Goal: Information Seeking & Learning: Learn about a topic

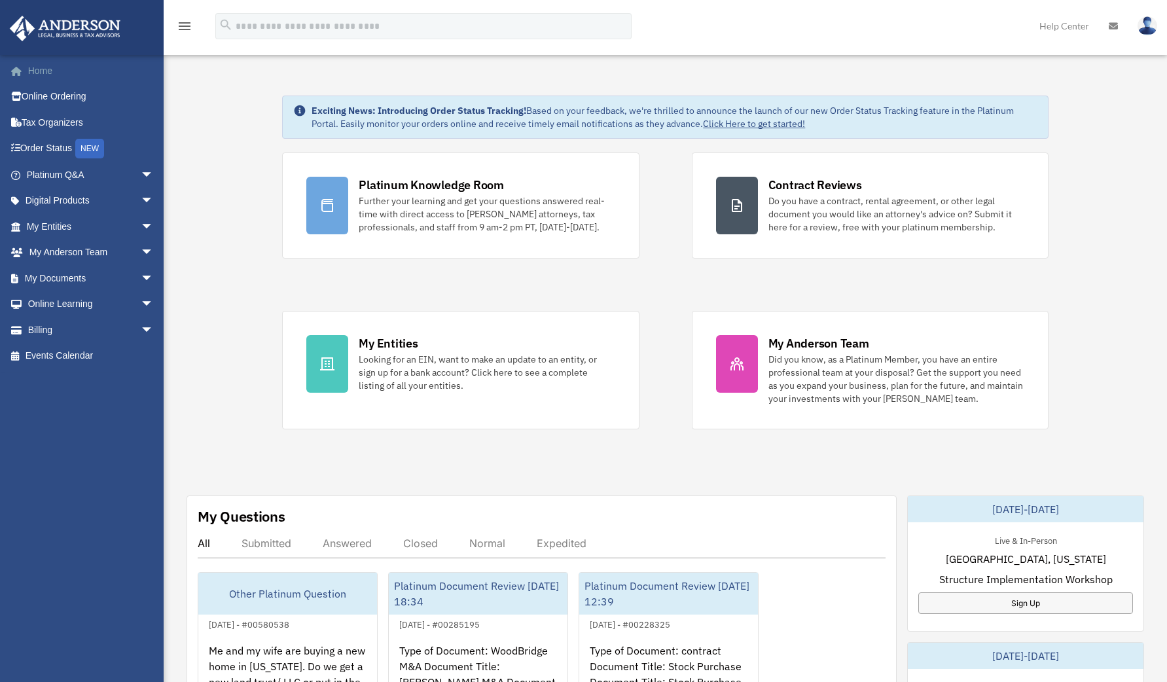
click at [83, 73] on link "Home" at bounding box center [91, 71] width 164 height 26
click at [84, 274] on link "My Documents arrow_drop_down" at bounding box center [91, 278] width 164 height 26
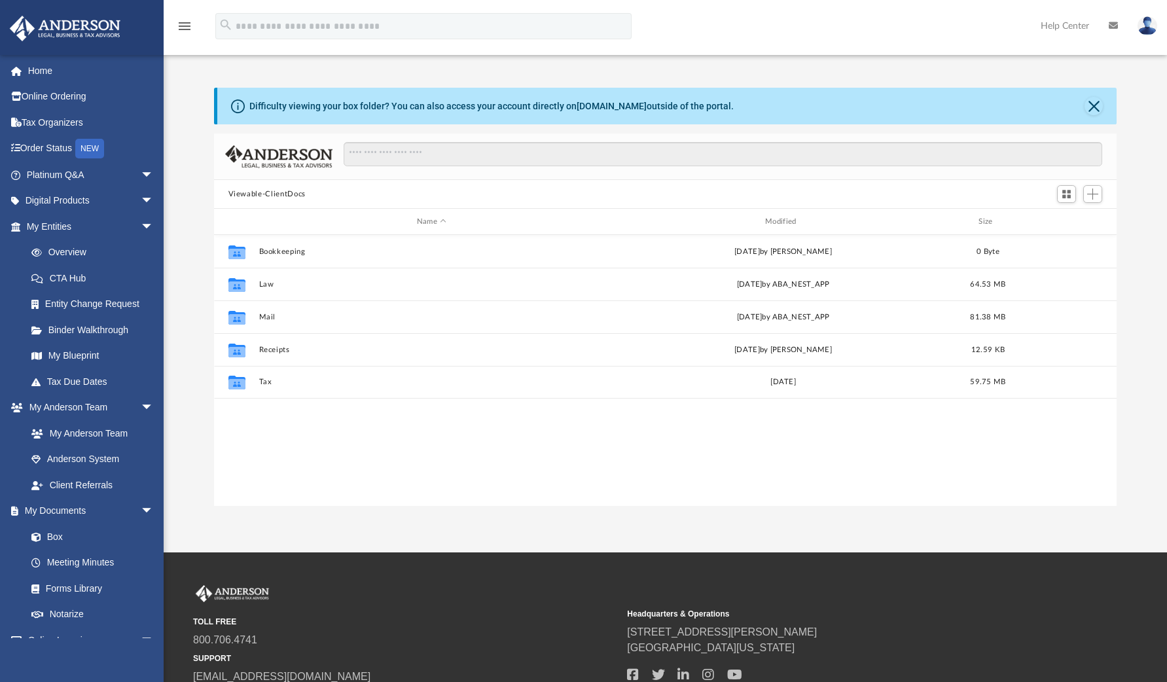
scroll to position [288, 893]
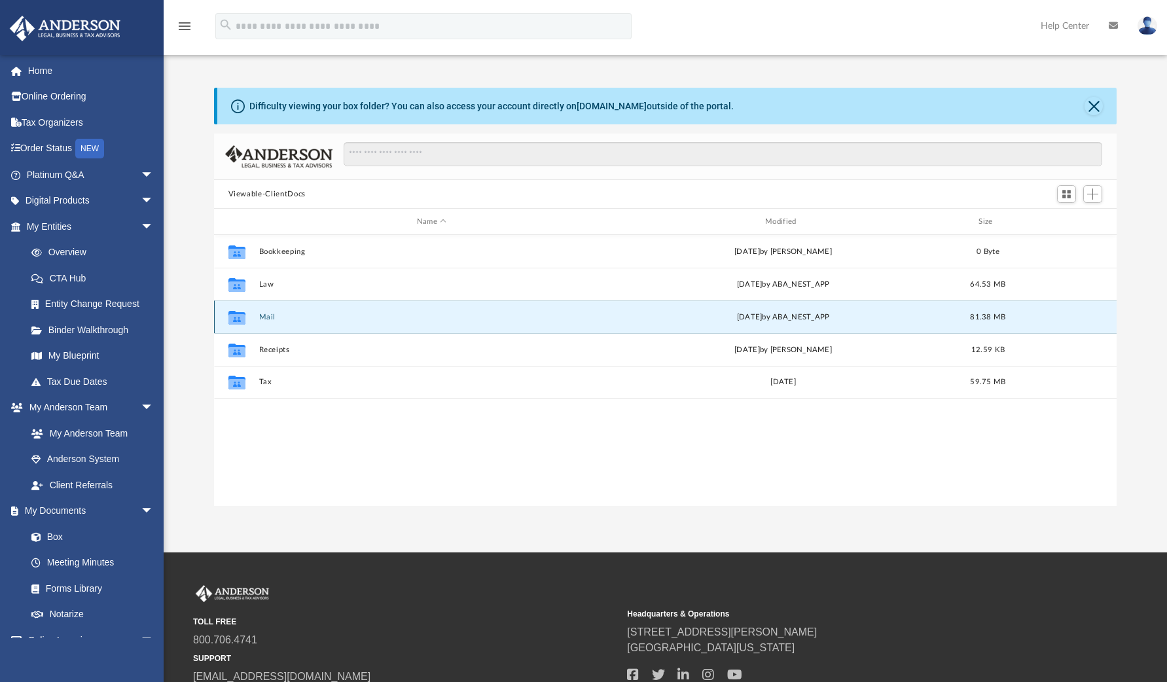
click at [279, 320] on button "Mail" at bounding box center [431, 317] width 346 height 9
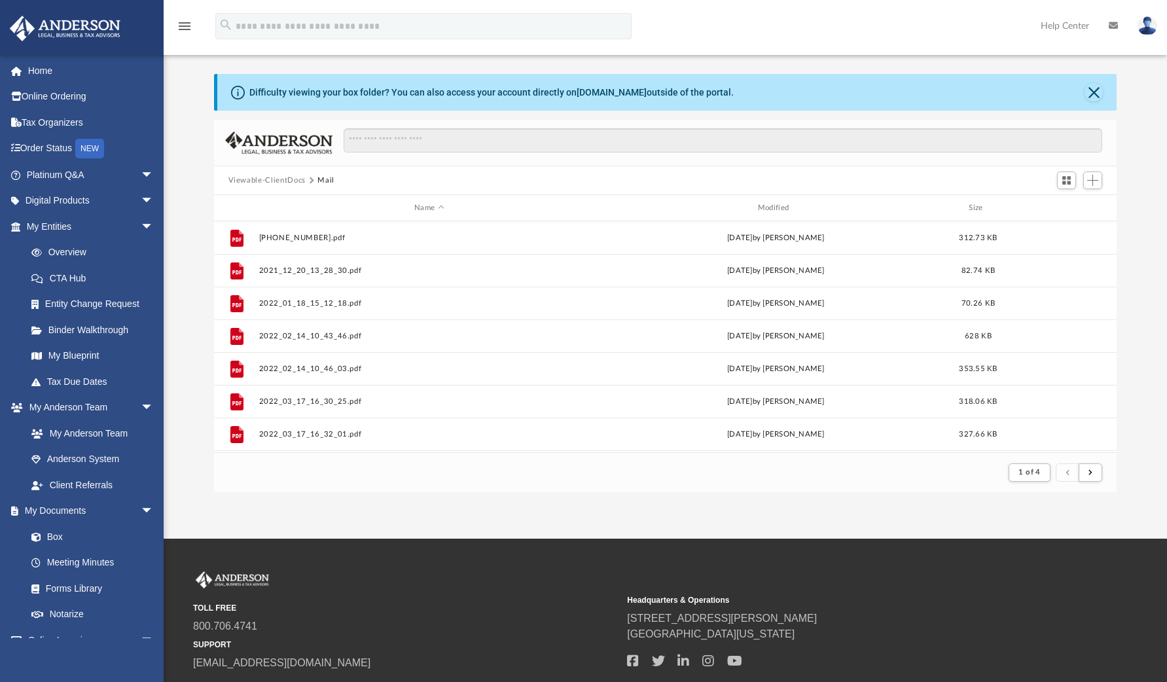
scroll to position [0, 0]
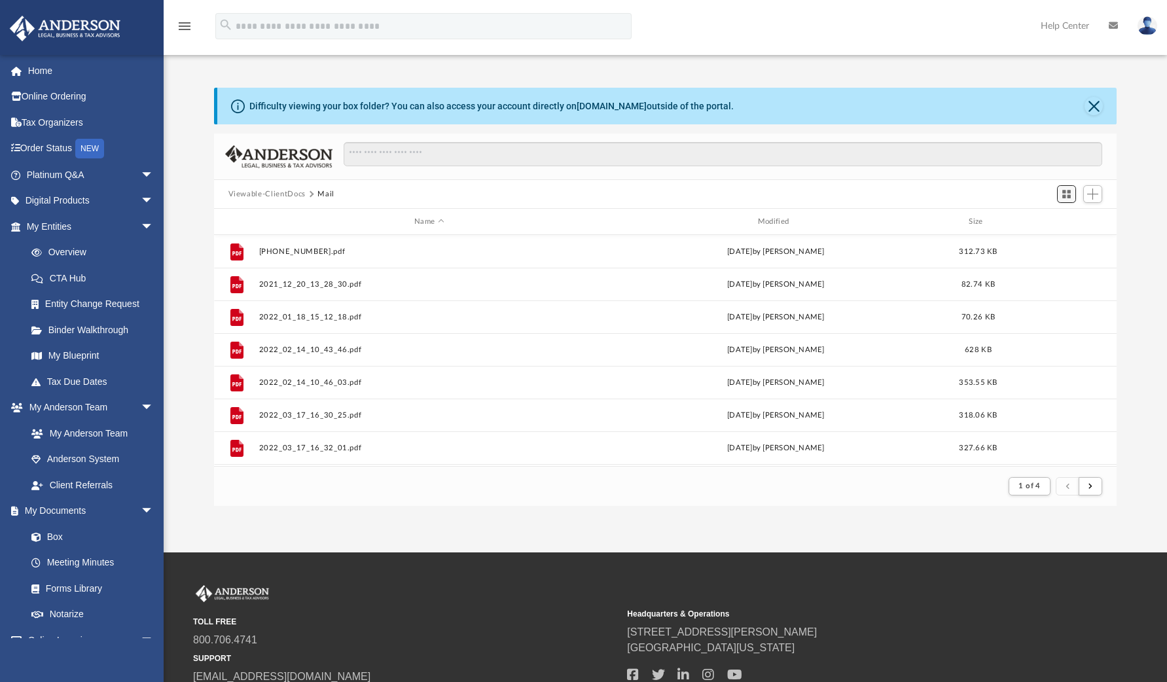
click at [1064, 194] on span "Switch to Grid View" at bounding box center [1066, 193] width 11 height 11
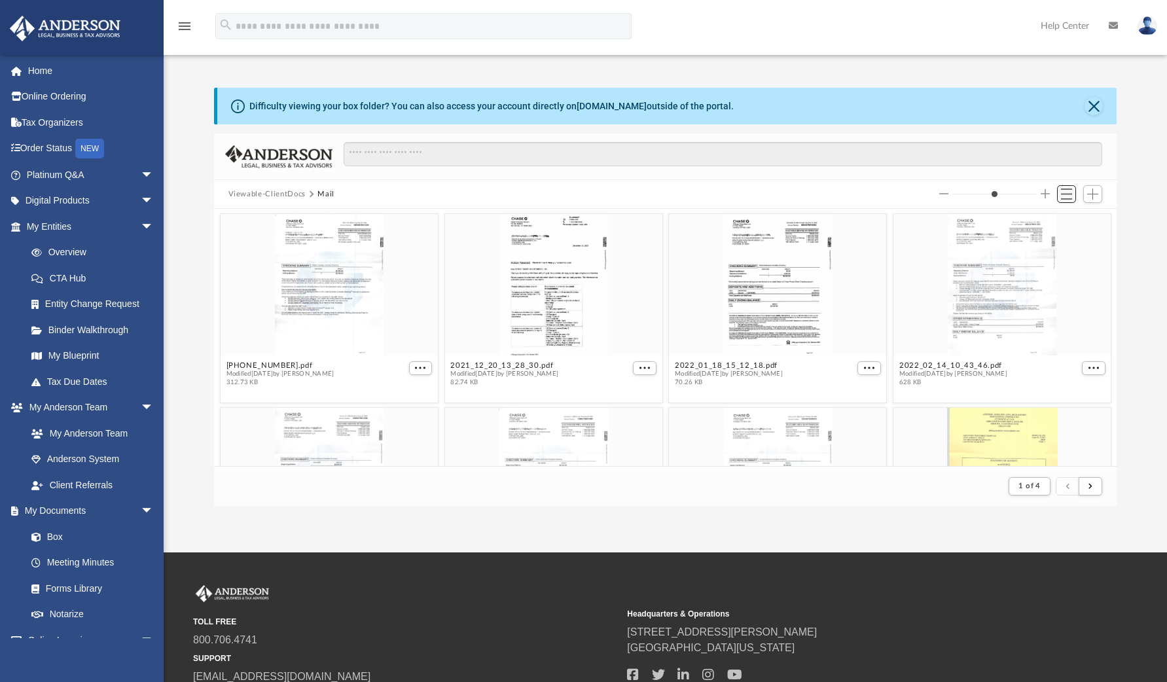
scroll to position [247, 893]
click at [1064, 194] on span "Switch to List View" at bounding box center [1066, 193] width 11 height 11
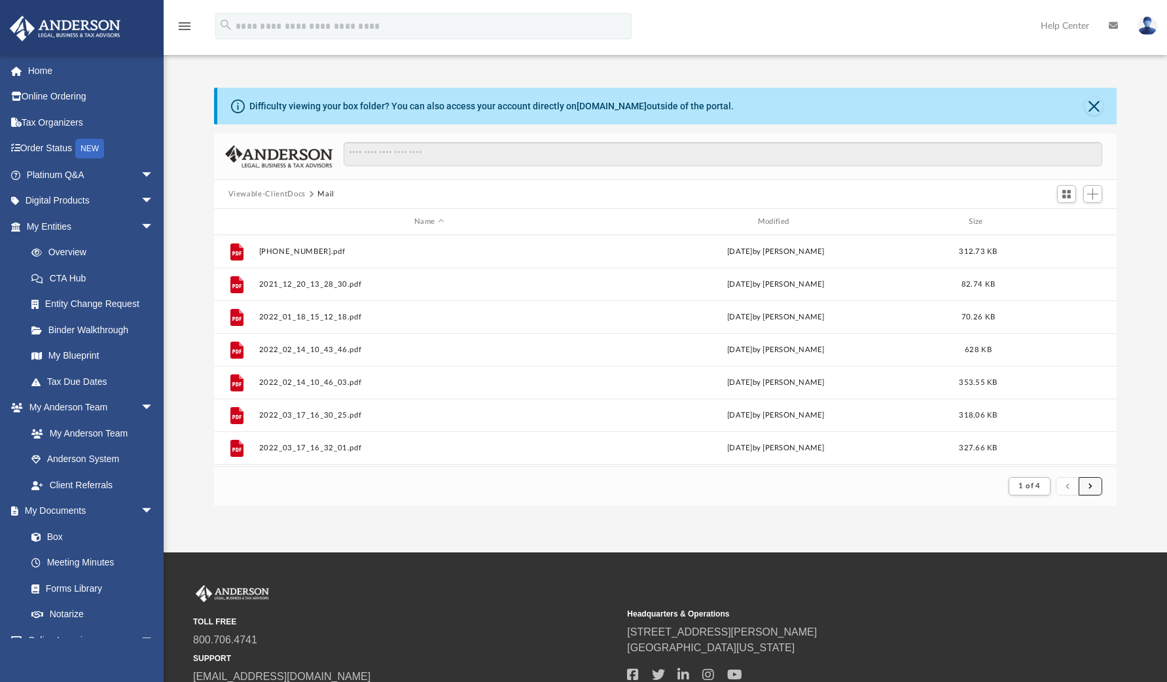
click at [1097, 481] on button "submit" at bounding box center [1091, 486] width 24 height 19
click at [759, 221] on div "Modified" at bounding box center [775, 222] width 341 height 12
click at [758, 221] on div "Modified" at bounding box center [775, 222] width 341 height 12
click at [1086, 486] on button "submit" at bounding box center [1091, 486] width 24 height 19
click at [1092, 488] on button "submit" at bounding box center [1091, 486] width 24 height 19
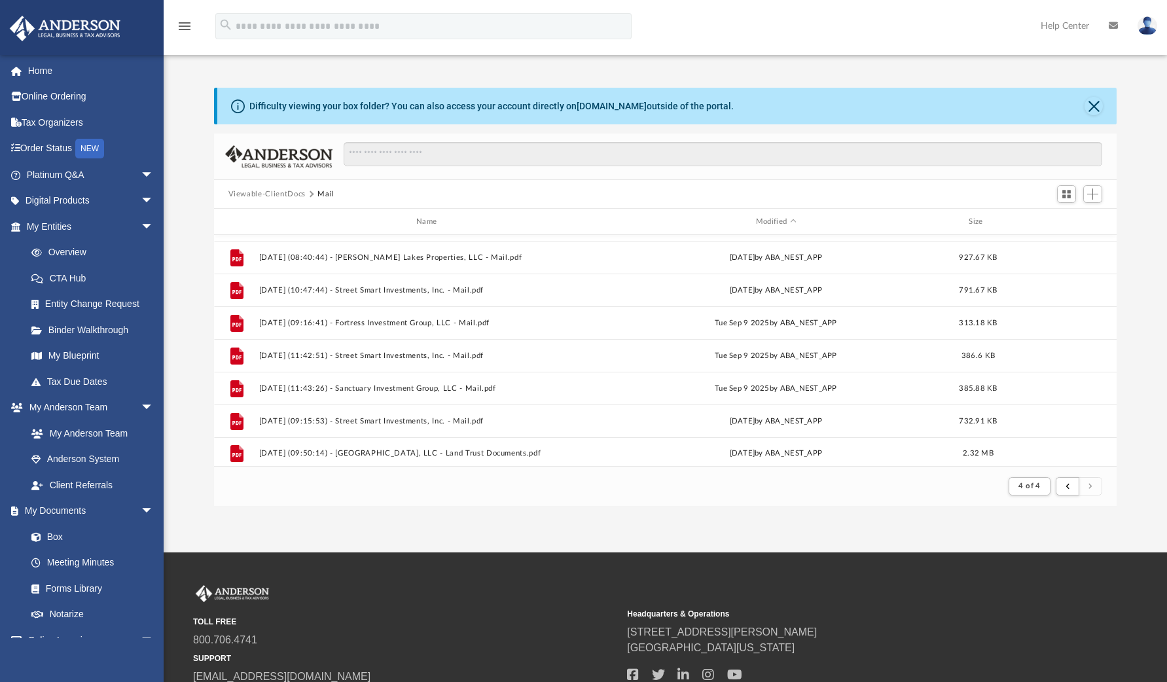
scroll to position [980, 0]
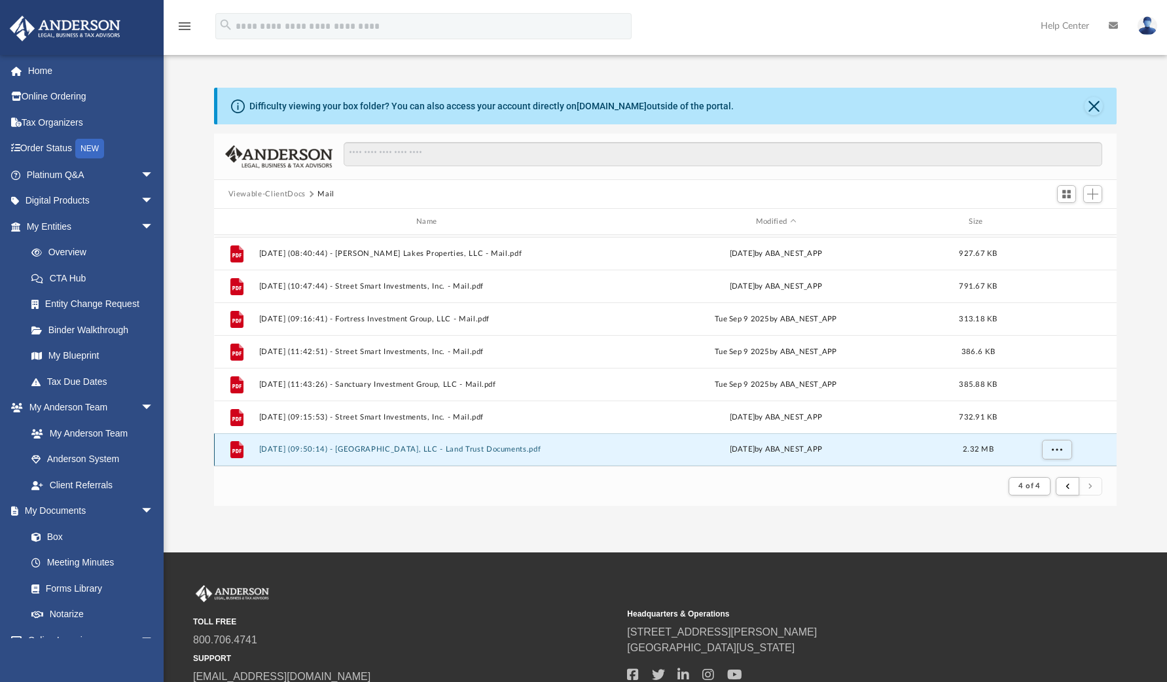
click at [446, 448] on button "2025.10.02 (09:50:14) - New Street, LLC - Land Trust Documents.pdf" at bounding box center [428, 449] width 341 height 9
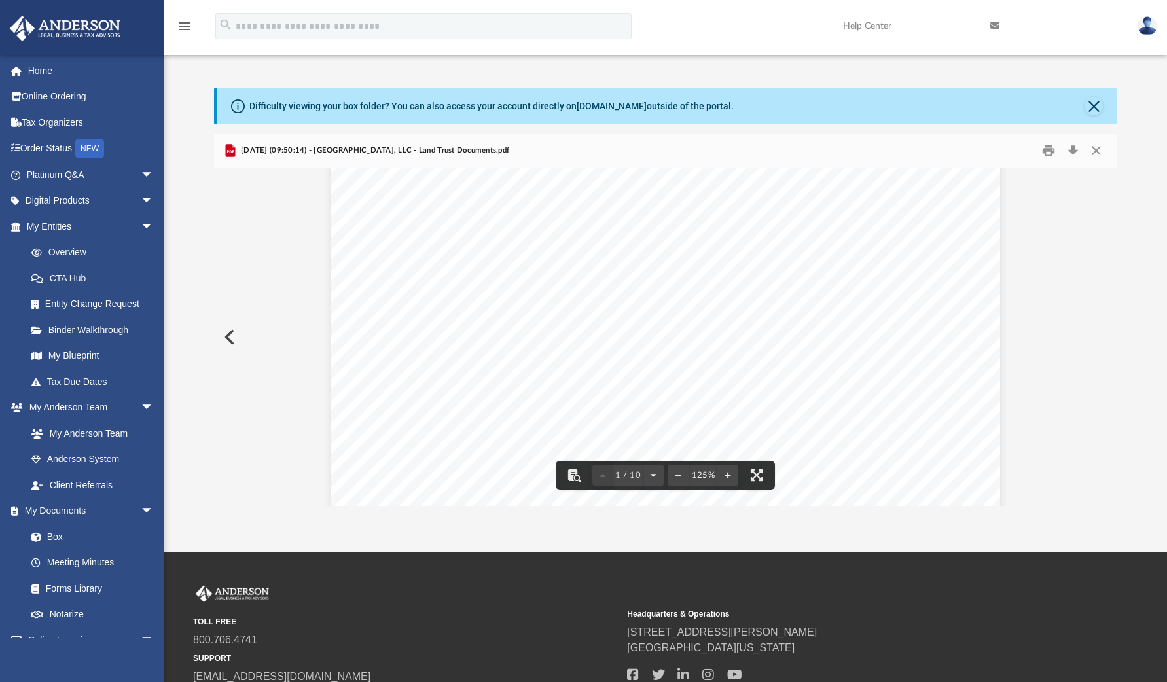
scroll to position [0, 0]
click at [1050, 151] on button "Print" at bounding box center [1048, 151] width 26 height 20
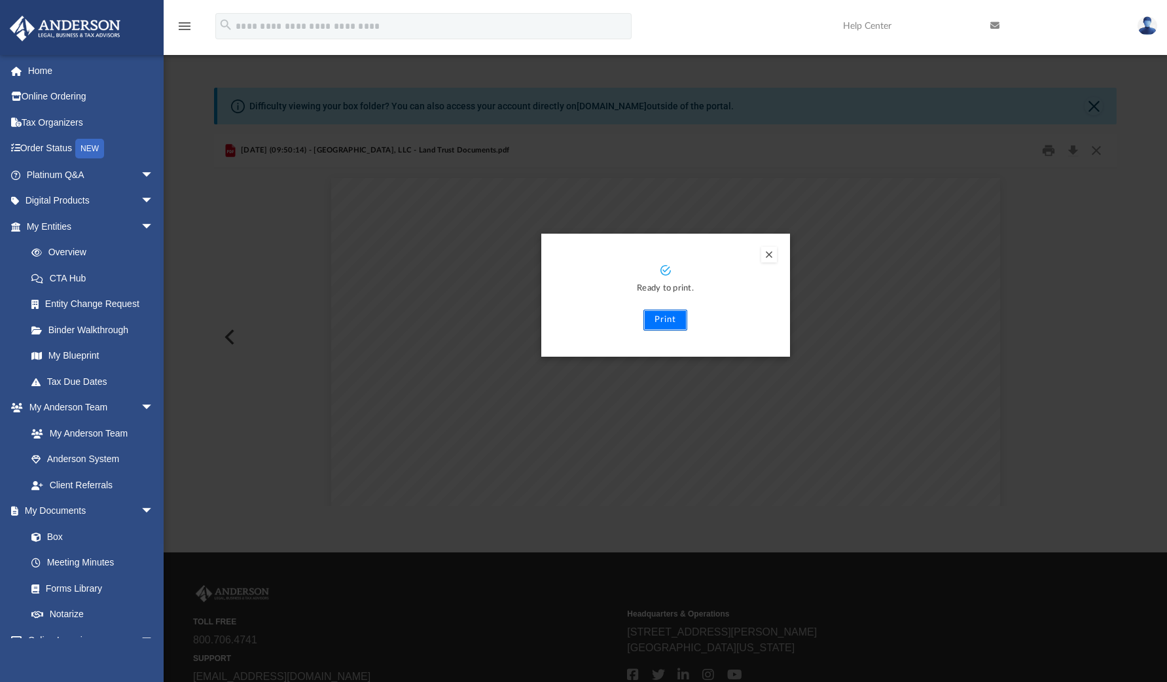
click at [661, 324] on button "Print" at bounding box center [665, 320] width 44 height 21
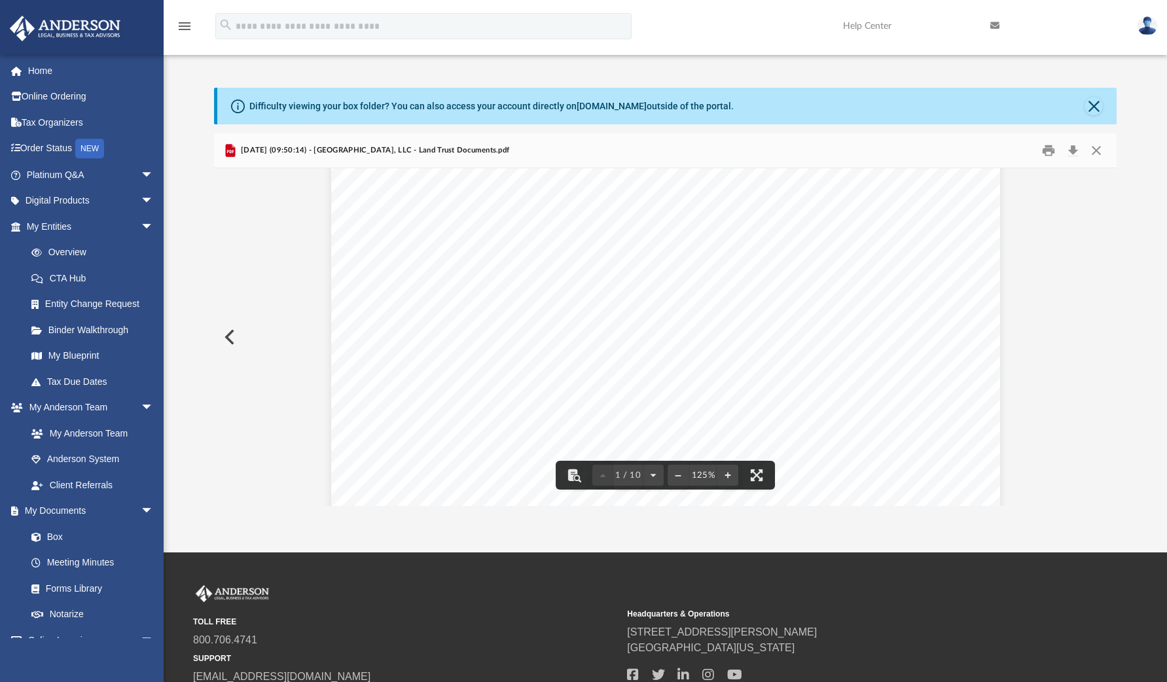
scroll to position [458, 0]
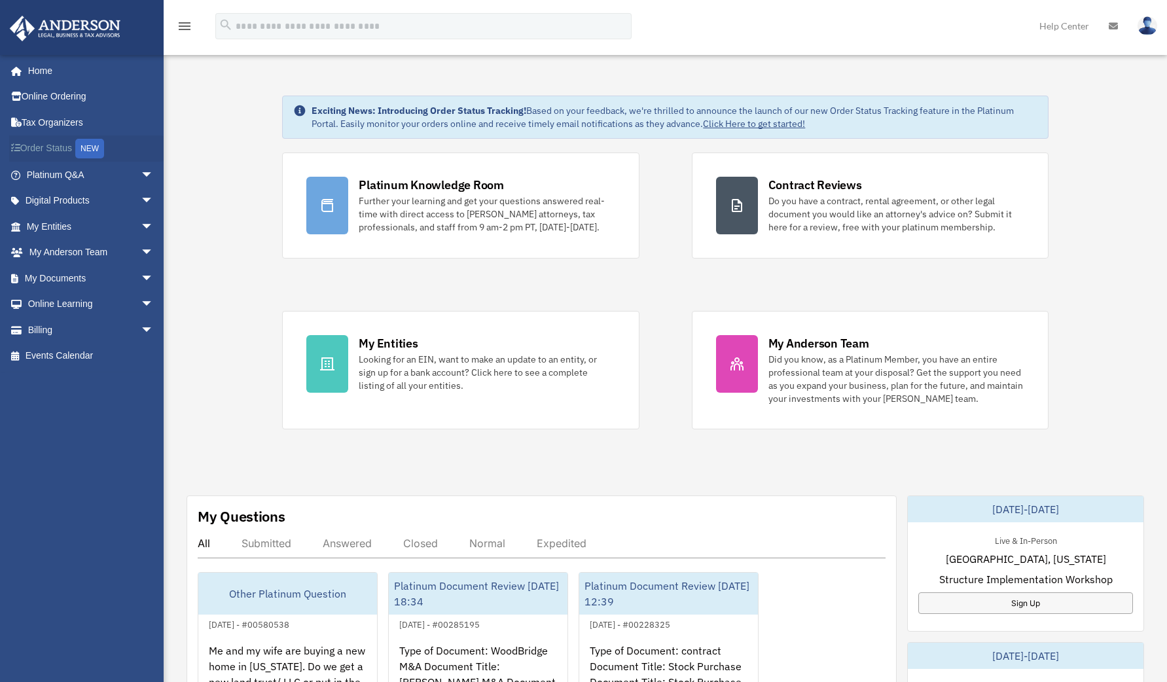
click at [75, 152] on link "Order Status NEW" at bounding box center [91, 148] width 164 height 27
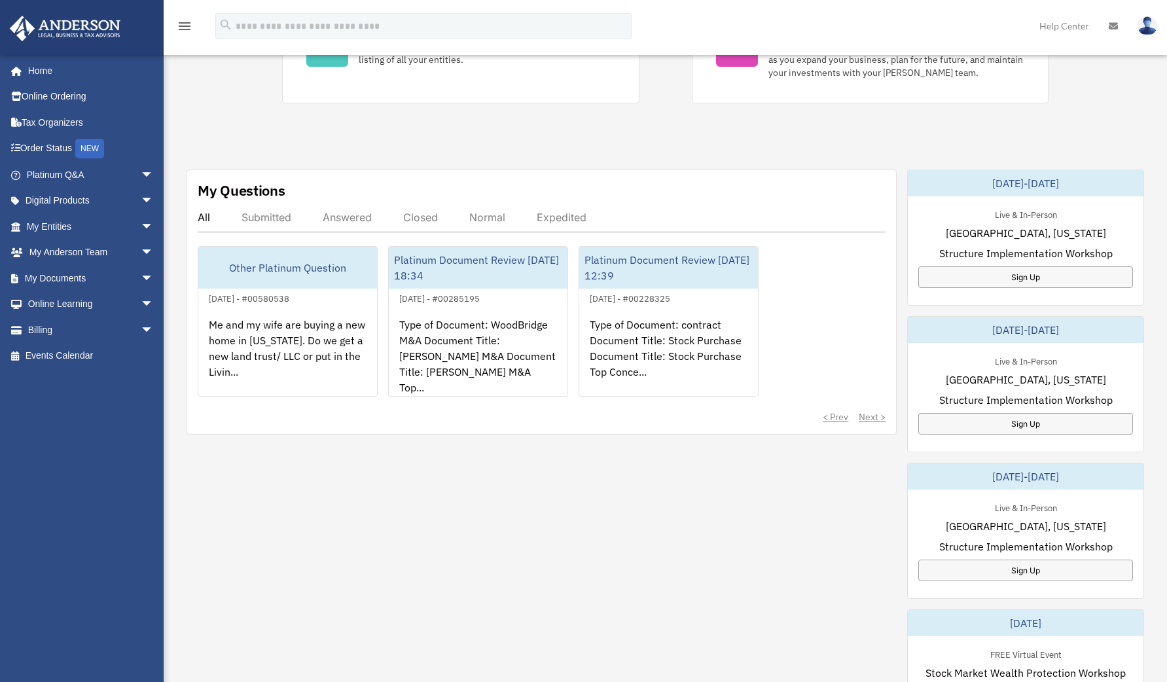
scroll to position [327, 0]
click at [84, 221] on link "My Entities arrow_drop_down" at bounding box center [91, 226] width 164 height 26
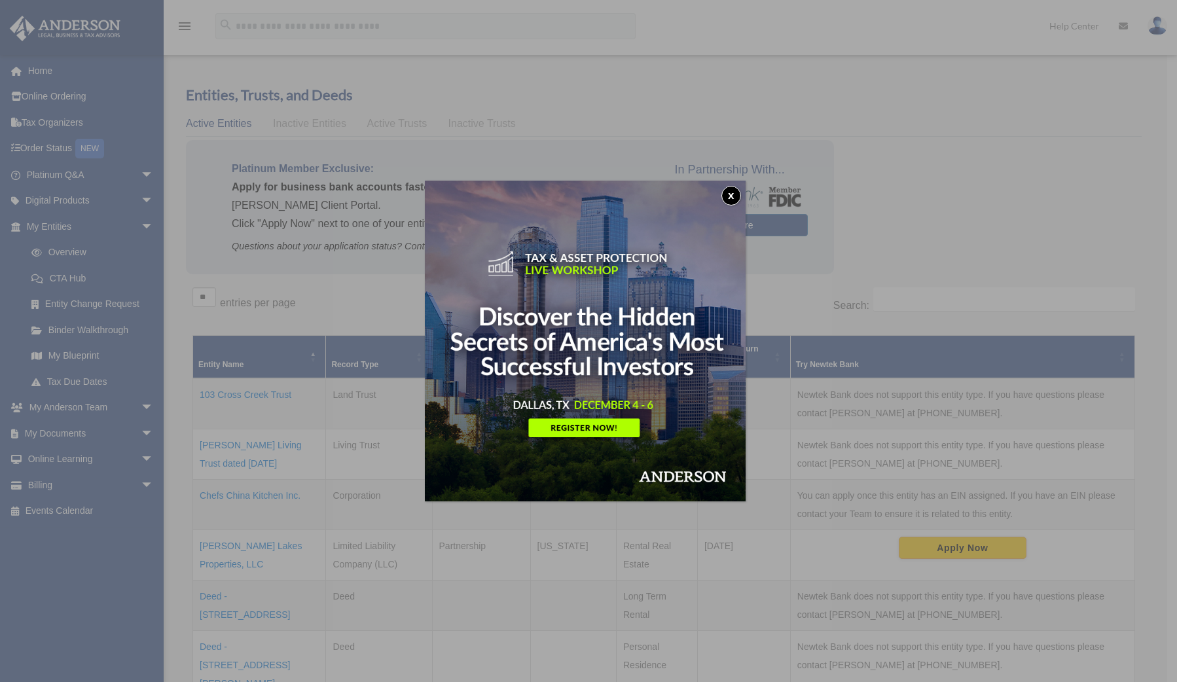
click at [734, 188] on button "x" at bounding box center [731, 196] width 20 height 20
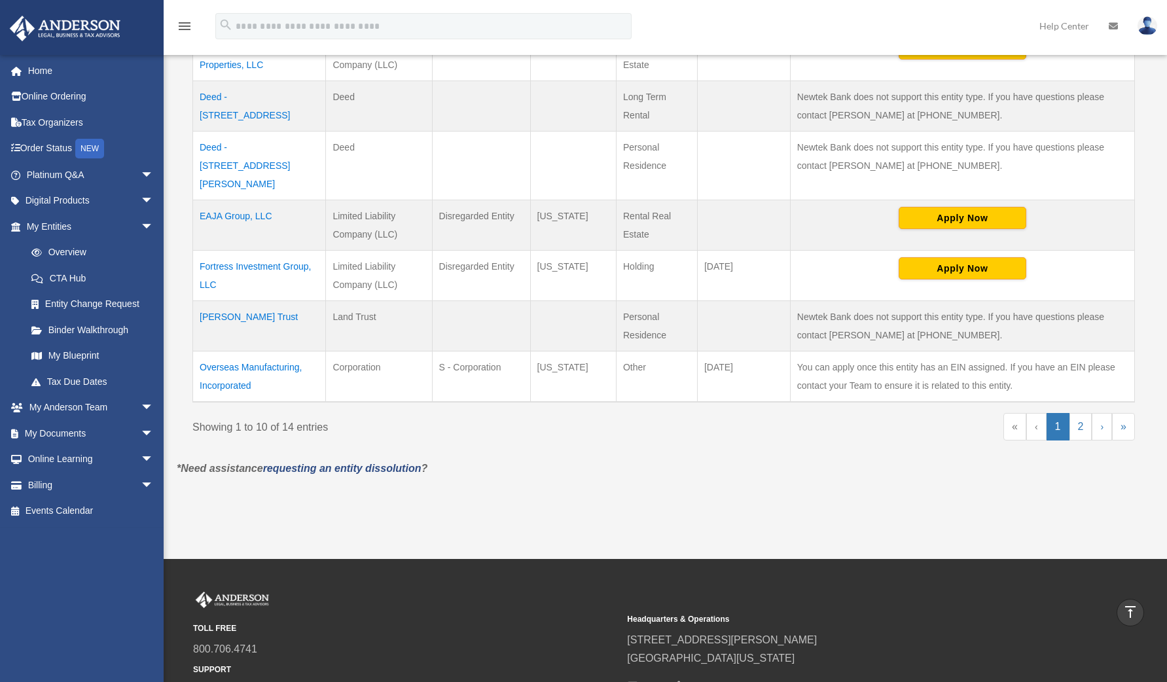
scroll to position [524, 0]
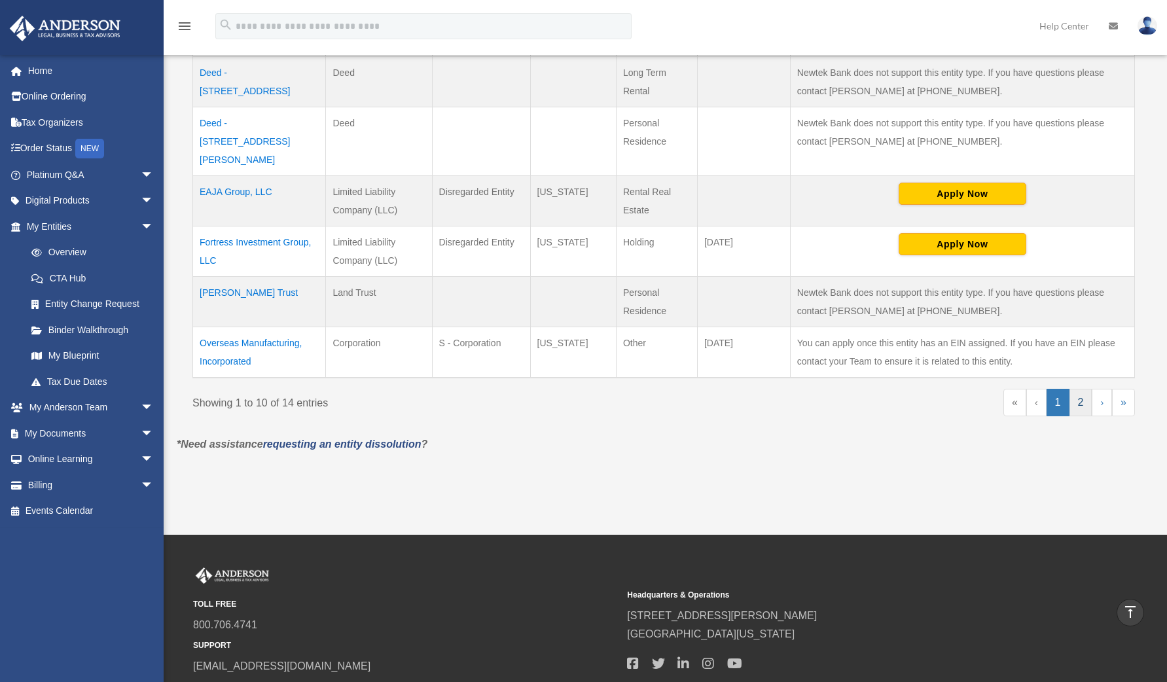
click at [1080, 389] on link "2" at bounding box center [1080, 402] width 23 height 27
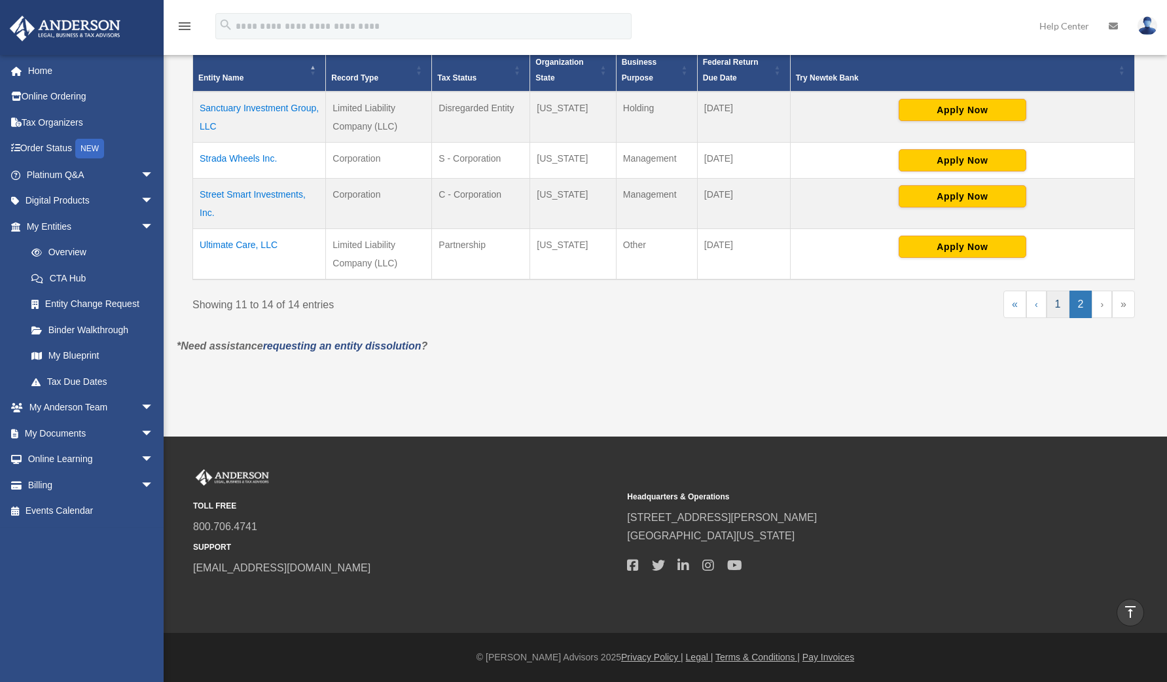
click at [1055, 301] on link "1" at bounding box center [1057, 304] width 23 height 27
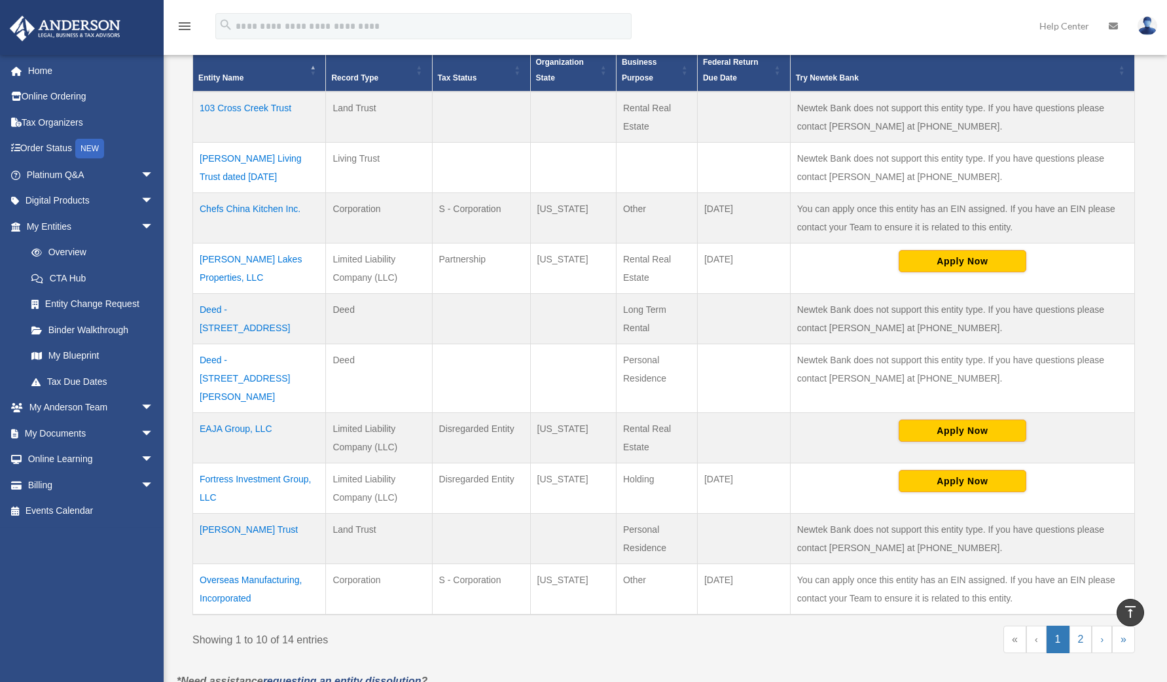
click at [251, 413] on td "EAJA Group, LLC" at bounding box center [259, 438] width 133 height 50
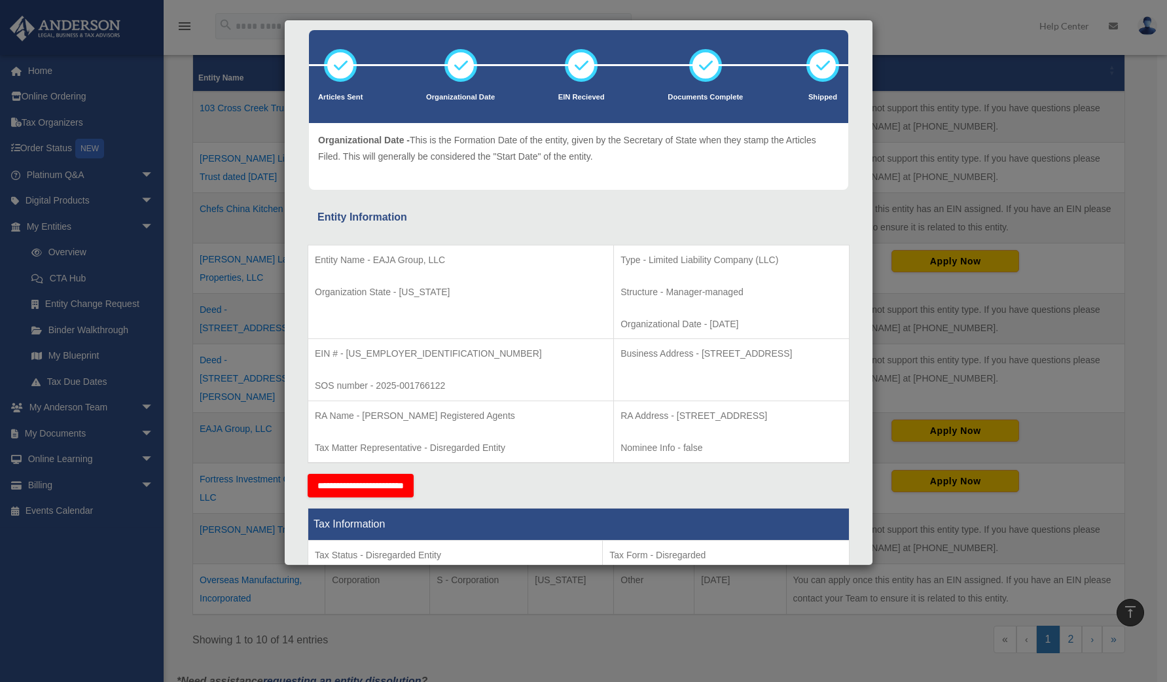
scroll to position [0, 0]
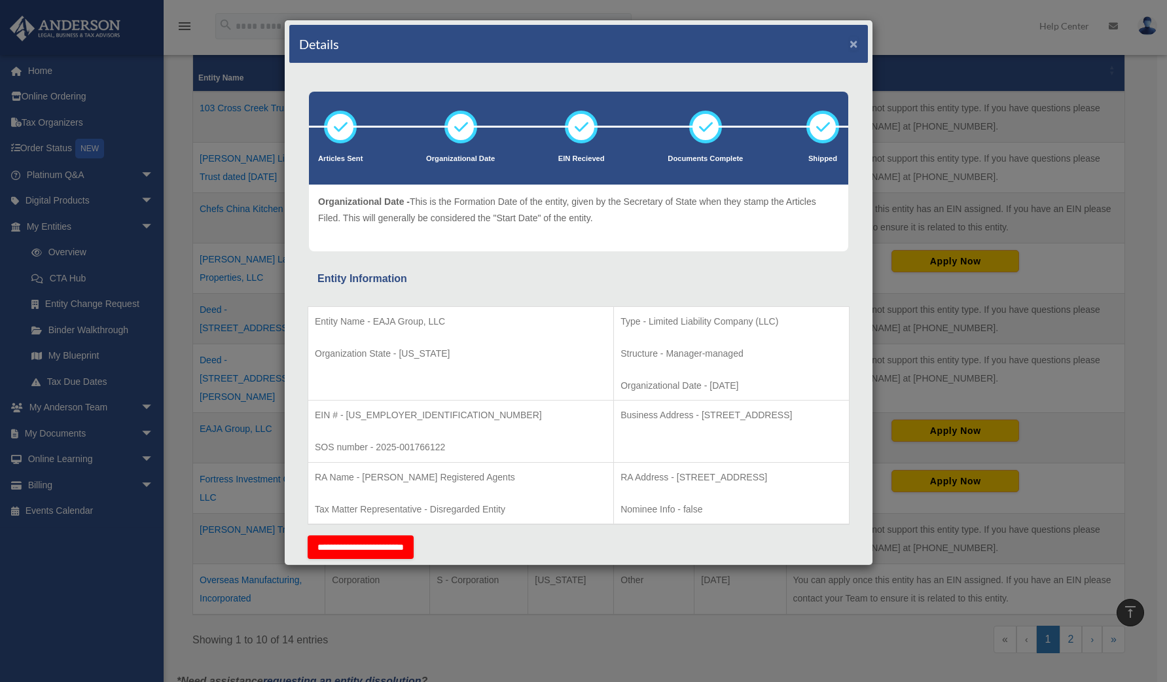
click at [849, 43] on button "×" at bounding box center [853, 44] width 9 height 14
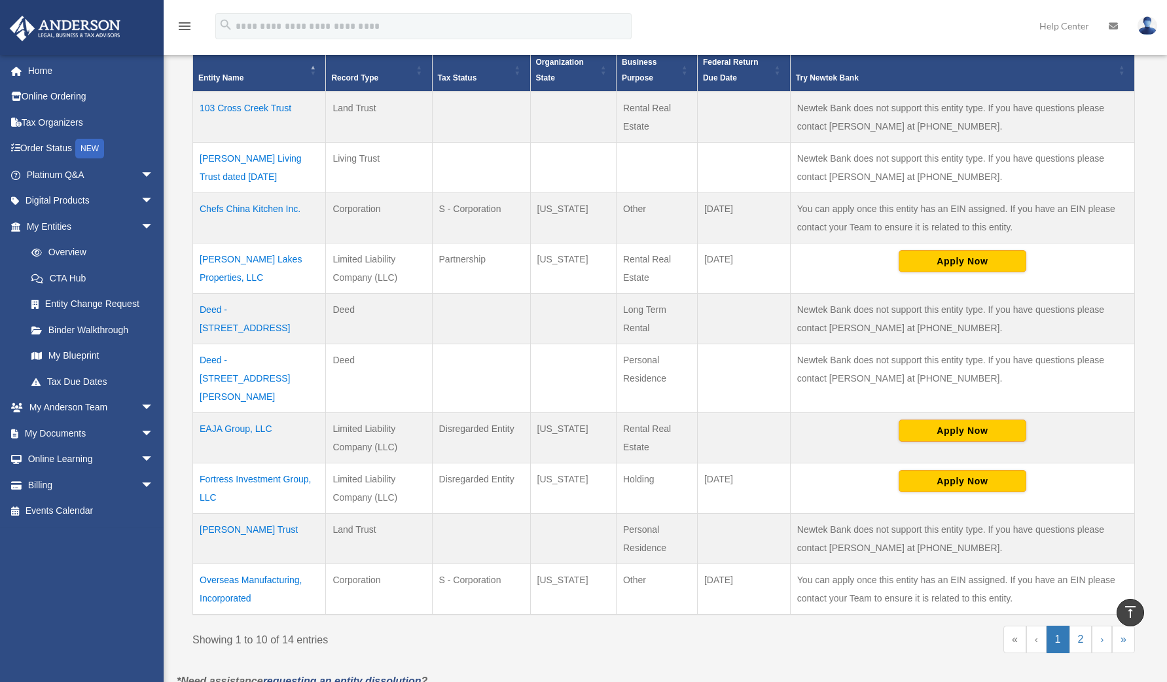
click at [240, 306] on td "Deed - 103 South Cross Creek Road, Unit B" at bounding box center [259, 319] width 133 height 50
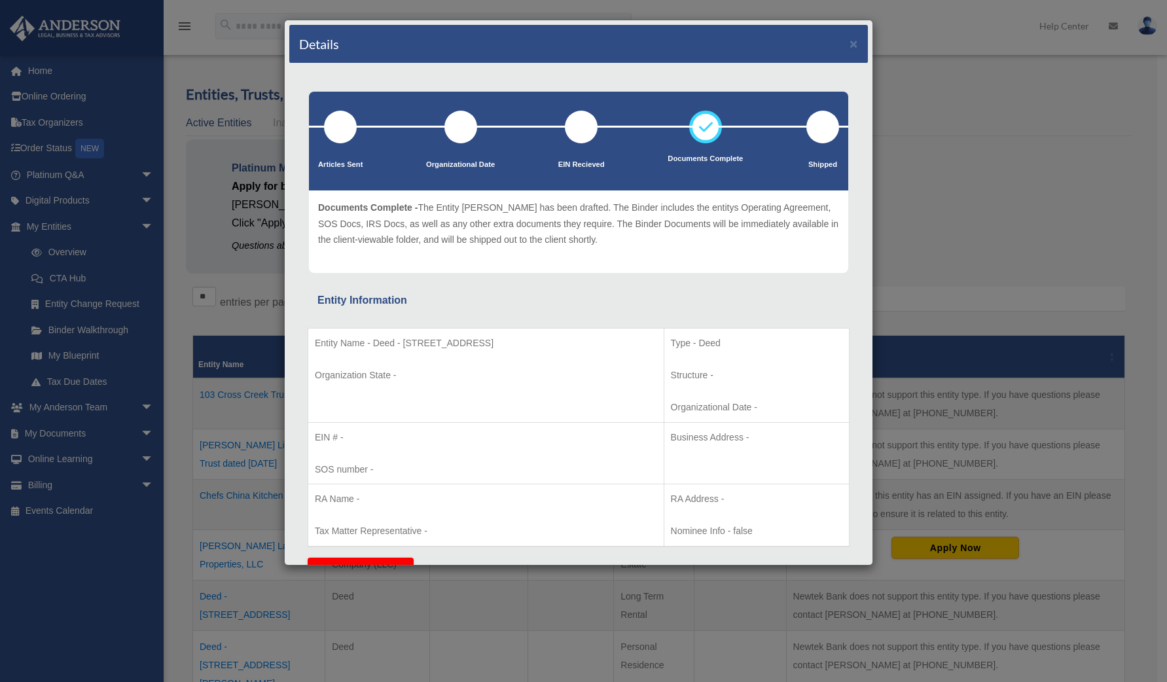
drag, startPoint x: 520, startPoint y: 351, endPoint x: 573, endPoint y: 340, distance: 54.8
click at [573, 340] on p "Entity Name - Deed - 103 South Cross Creek Road, Unit B" at bounding box center [486, 343] width 342 height 16
click at [526, 366] on td "Entity Name - Deed - 103 South Cross Creek Road, Unit B Organization State -" at bounding box center [486, 376] width 356 height 94
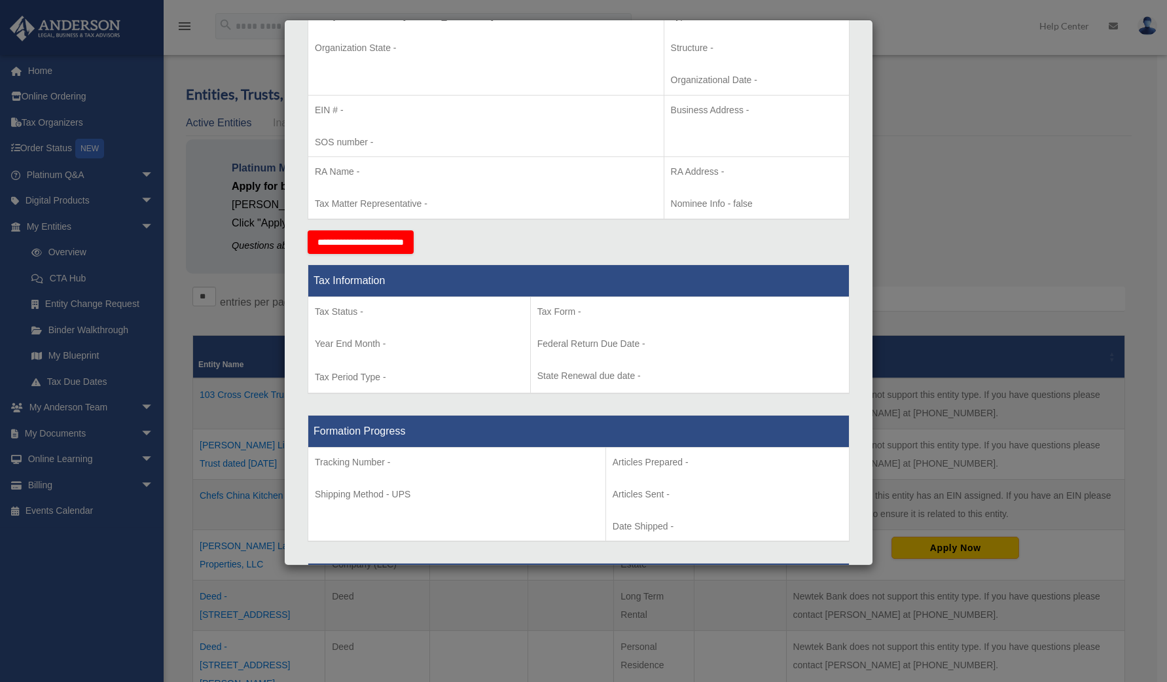
scroll to position [301, 0]
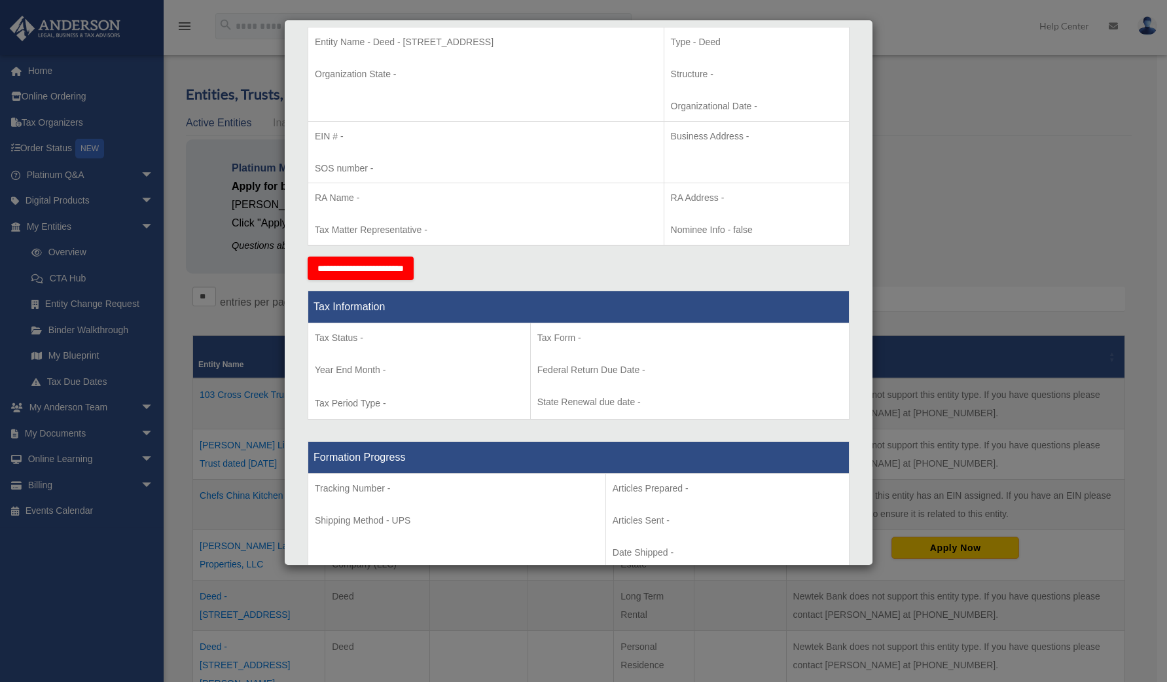
click at [946, 122] on div "Details × Articles Sent Organizational Date" at bounding box center [583, 341] width 1167 height 682
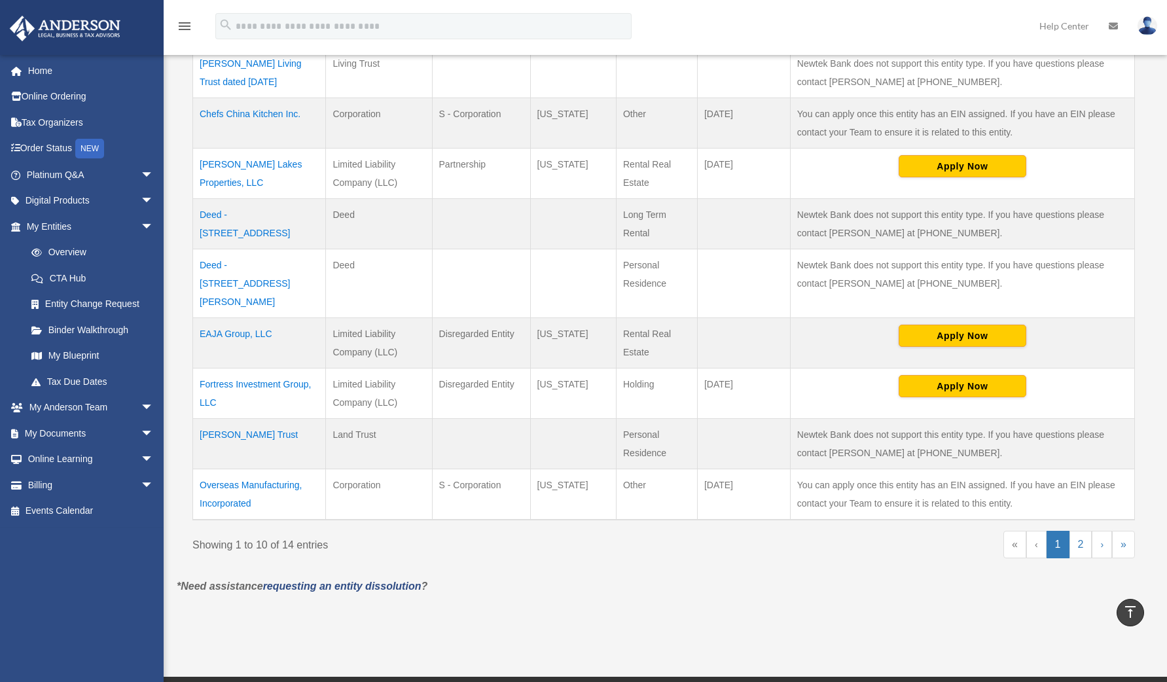
scroll to position [196, 0]
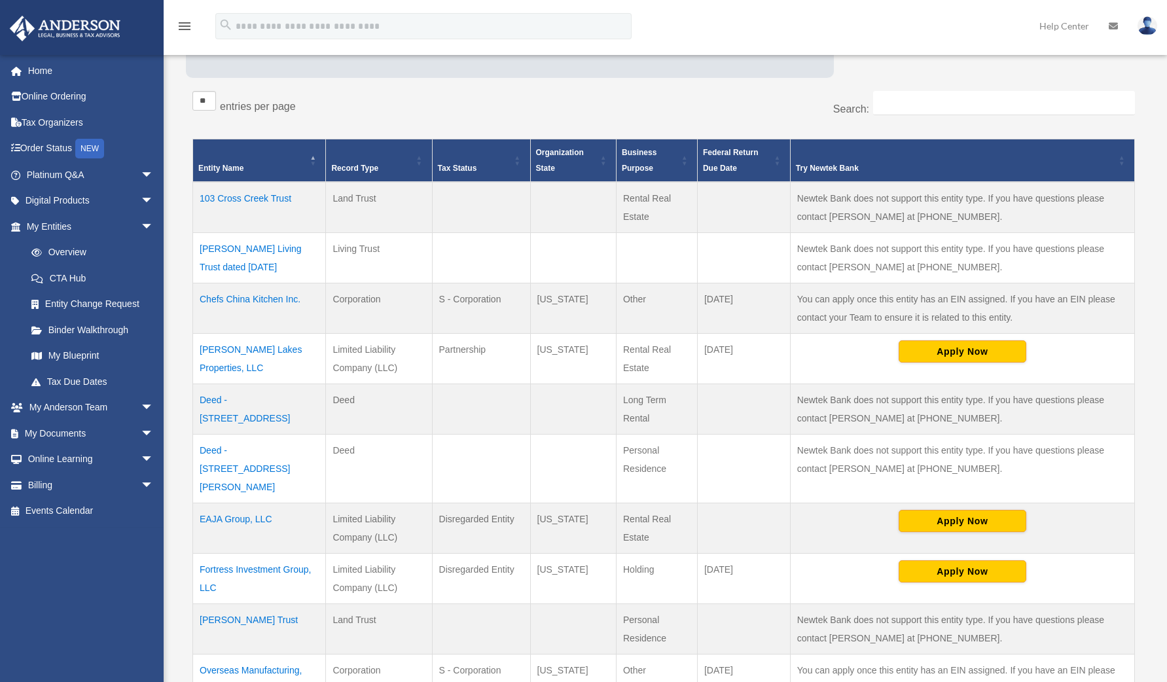
drag, startPoint x: 450, startPoint y: 351, endPoint x: 503, endPoint y: 348, distance: 53.8
click at [503, 348] on td "Partnership" at bounding box center [481, 359] width 98 height 50
click at [486, 401] on td at bounding box center [481, 409] width 98 height 50
click at [505, 252] on td at bounding box center [481, 258] width 98 height 50
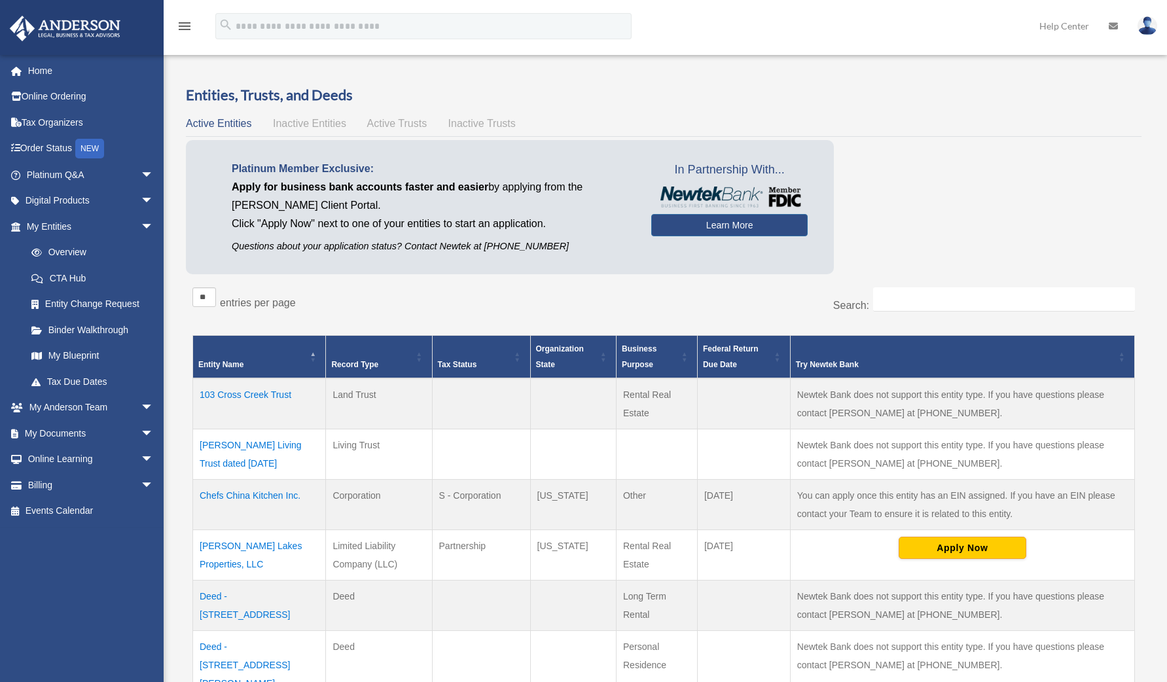
click at [255, 389] on td "103 Cross Creek Trust" at bounding box center [259, 403] width 133 height 51
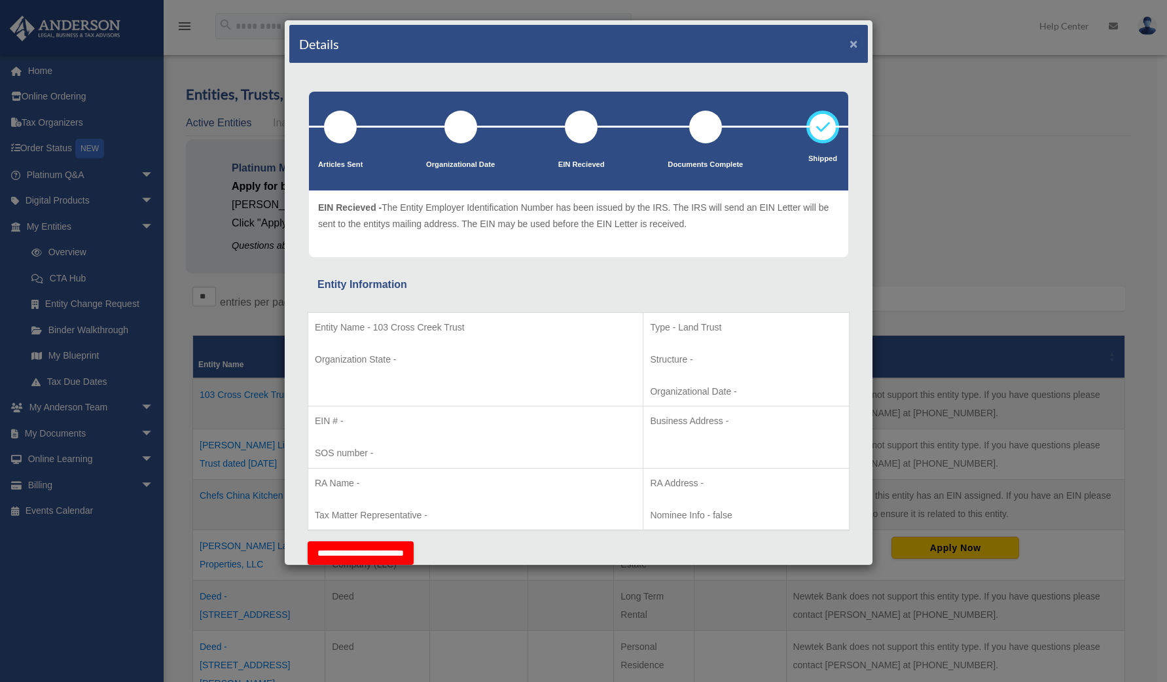
click at [849, 43] on button "×" at bounding box center [853, 44] width 9 height 14
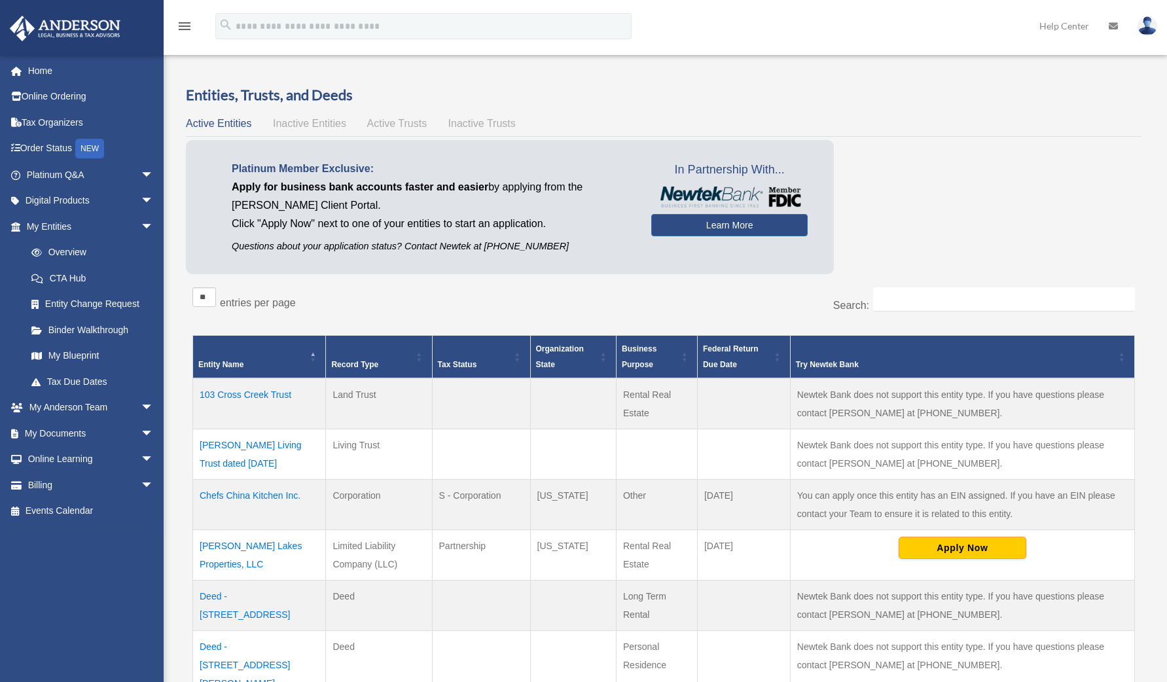
click at [452, 399] on td at bounding box center [481, 403] width 98 height 51
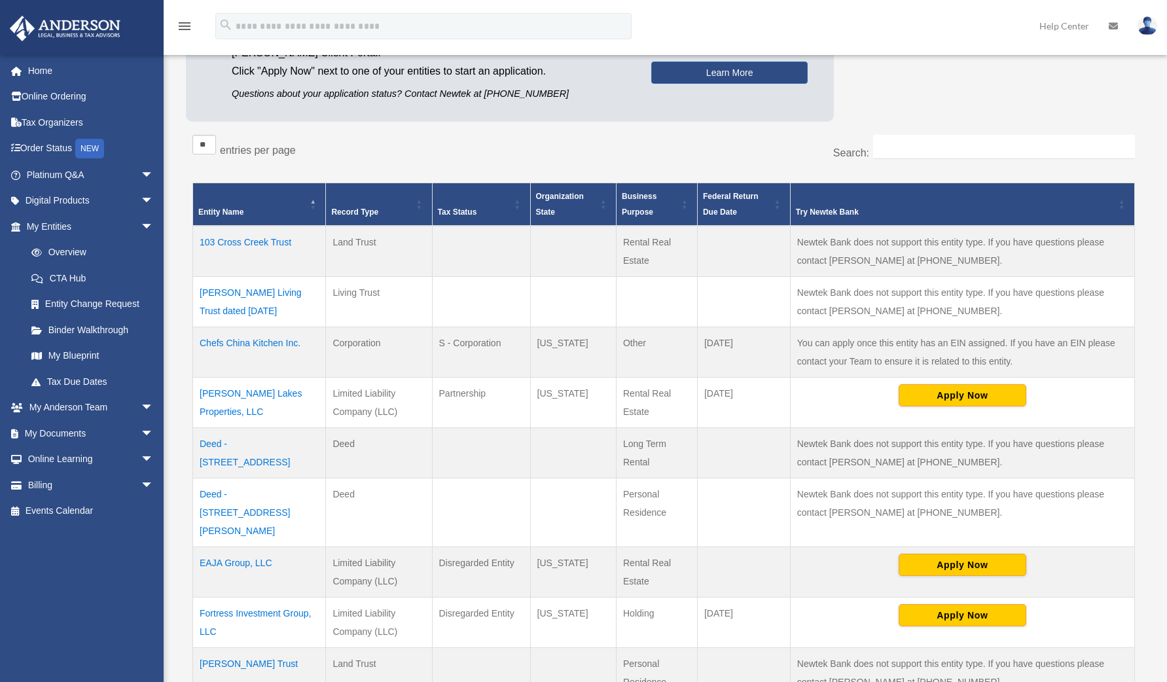
scroll to position [327, 0]
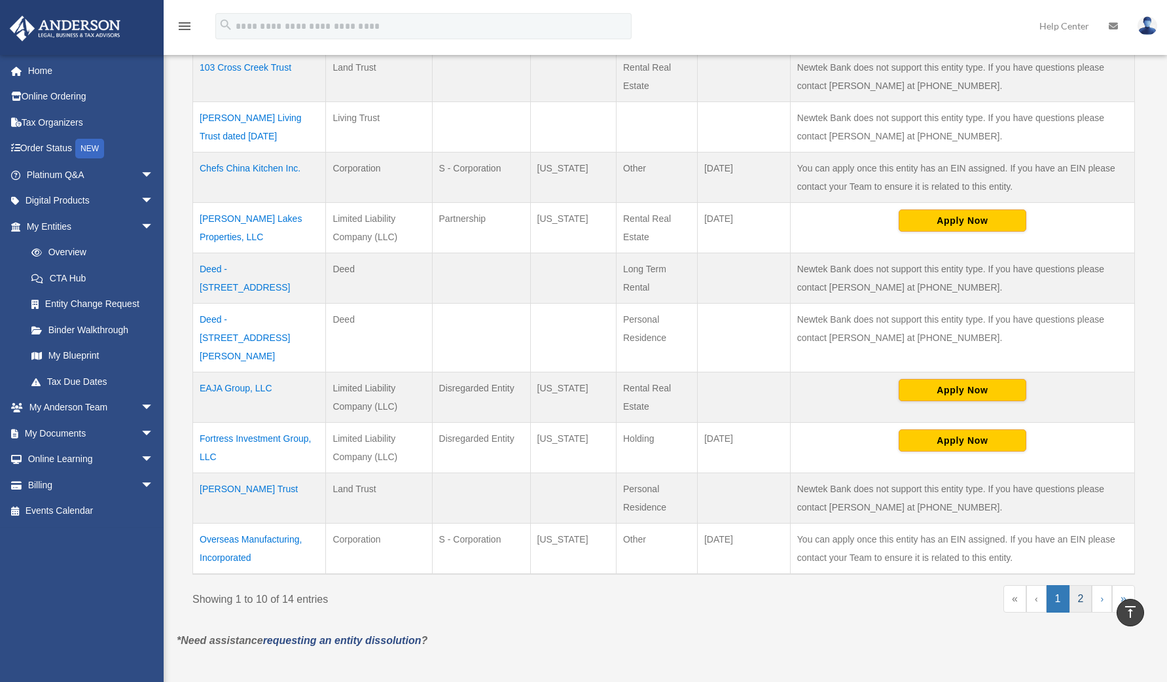
click at [1079, 585] on link "2" at bounding box center [1080, 598] width 23 height 27
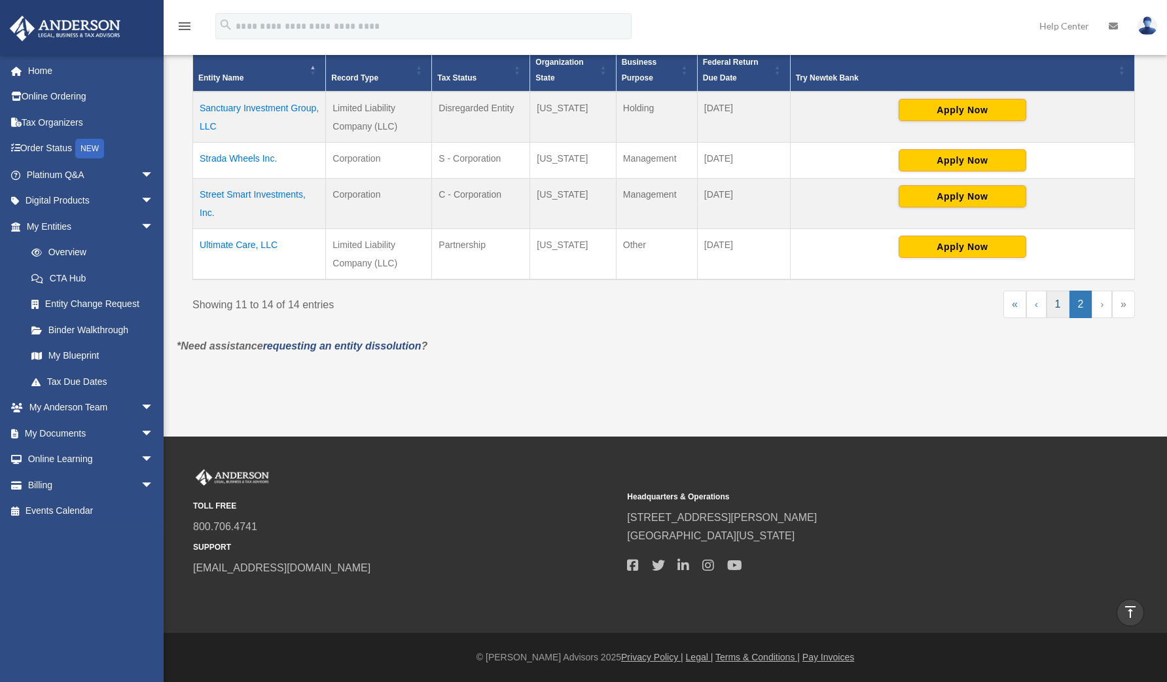
click at [1057, 300] on link "1" at bounding box center [1057, 304] width 23 height 27
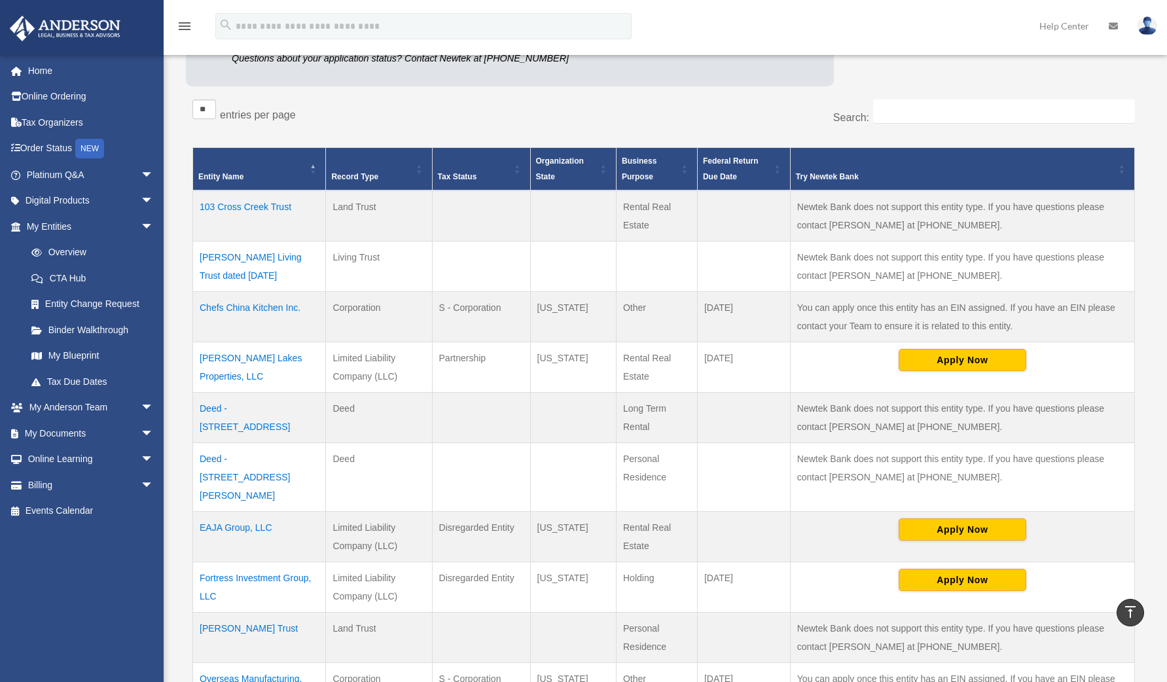
scroll to position [0, 0]
